Goal: Information Seeking & Learning: Learn about a topic

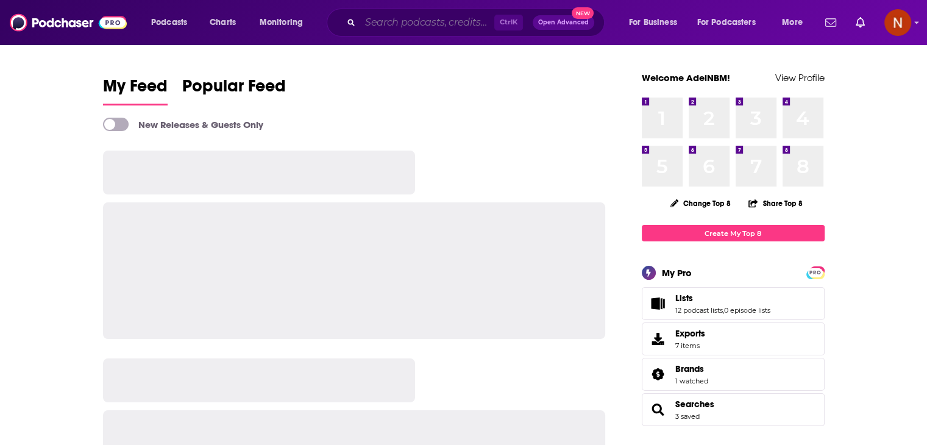
click at [432, 25] on input "Search podcasts, credits, & more..." at bounding box center [427, 23] width 134 height 20
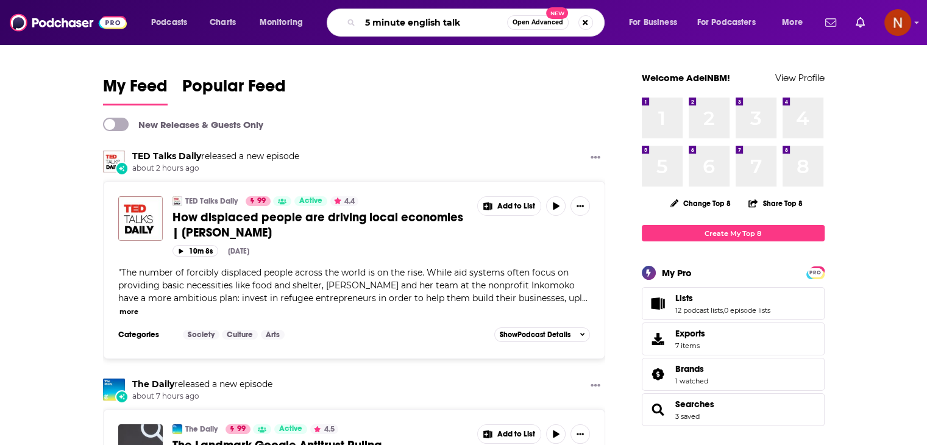
type input "5 minute english talk"
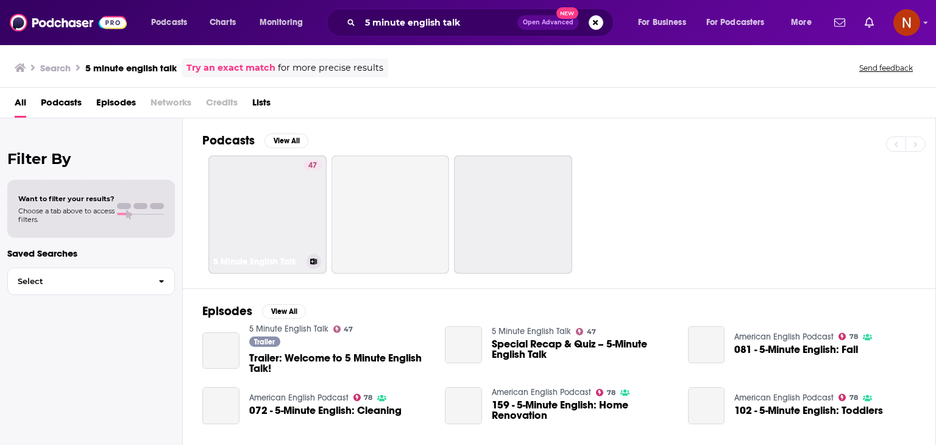
click at [254, 193] on link "47 5 Minute English Talk" at bounding box center [267, 214] width 118 height 118
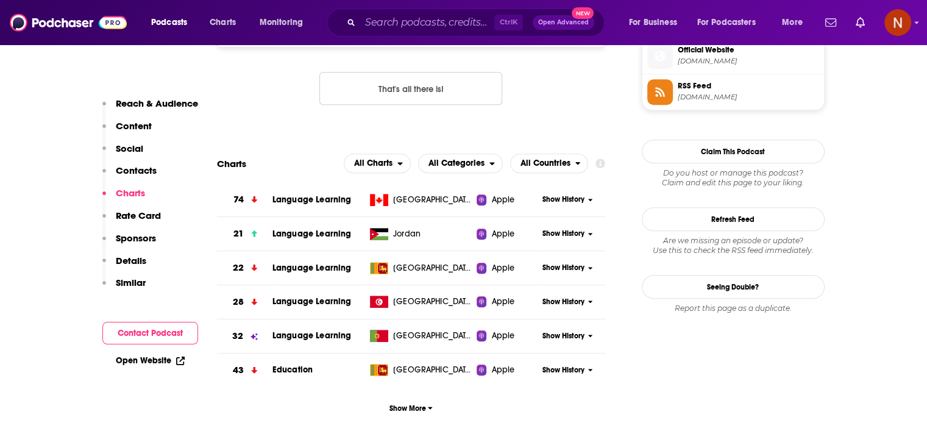
scroll to position [1019, 0]
drag, startPoint x: 387, startPoint y: 398, endPoint x: 327, endPoint y: 420, distance: 64.2
click at [410, 416] on button "Show More" at bounding box center [411, 407] width 389 height 23
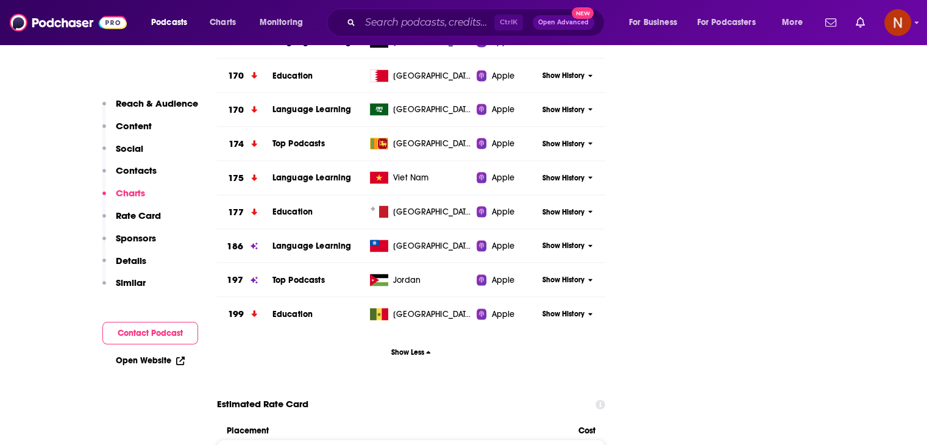
scroll to position [413, 0]
